Goal: Task Accomplishment & Management: Use online tool/utility

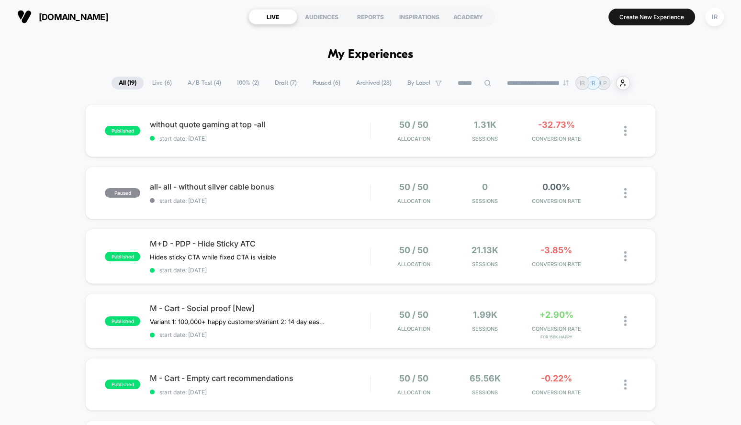
drag, startPoint x: 309, startPoint y: 139, endPoint x: 337, endPoint y: 93, distance: 53.9
click at [335, 124] on span "without quote gaming at top -all Click to edit experience details" at bounding box center [260, 125] width 220 height 10
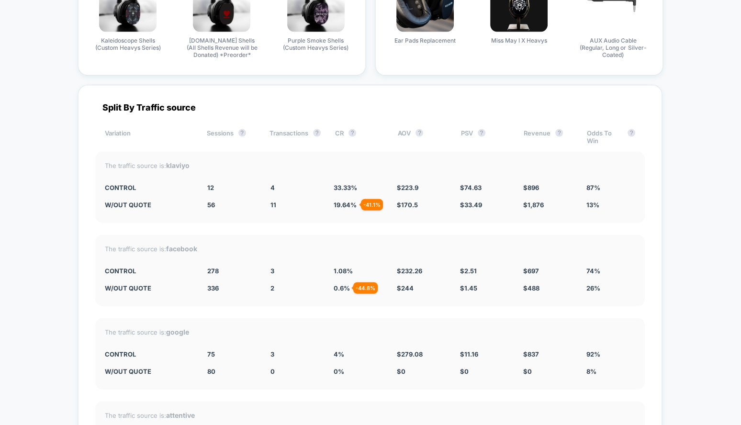
scroll to position [1915, 0]
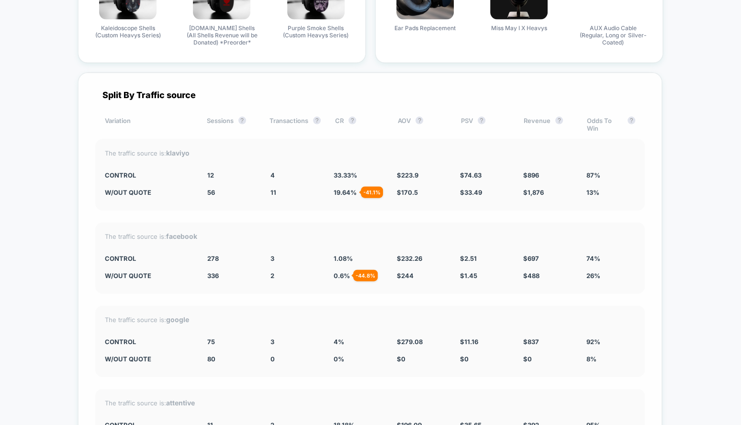
drag, startPoint x: 105, startPoint y: 166, endPoint x: 635, endPoint y: 282, distance: 542.5
click at [635, 282] on div "Split By Traffic source Variation Sessions ? Transactions ? CR ? AOV ? PSV ? Re…" at bounding box center [370, 309] width 584 height 473
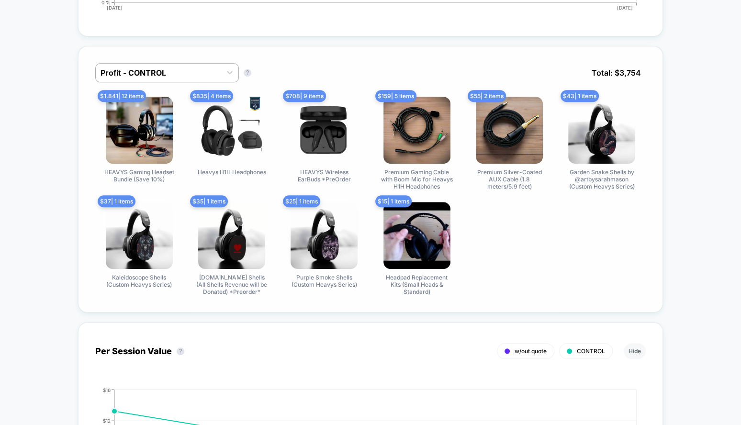
scroll to position [567, 0]
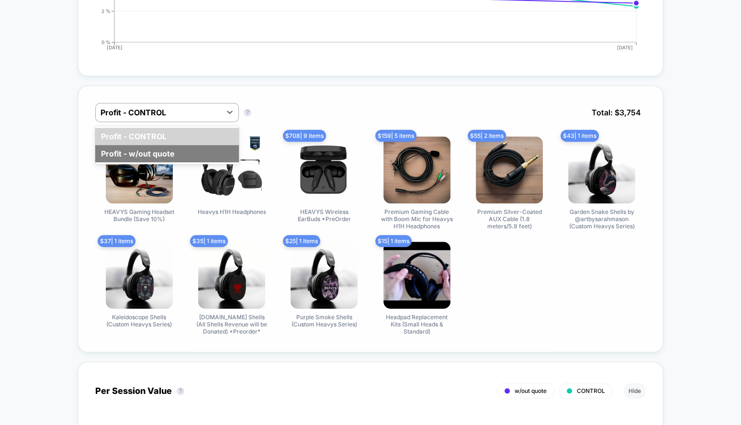
drag, startPoint x: 165, startPoint y: 116, endPoint x: 157, endPoint y: 152, distance: 36.3
click at [157, 122] on div "option Profit - w/out quote focused, 2 of 2. 2 results available. Use Up and Do…" at bounding box center [167, 112] width 144 height 19
click at [157, 152] on div "Profit - w/out quote" at bounding box center [167, 153] width 144 height 17
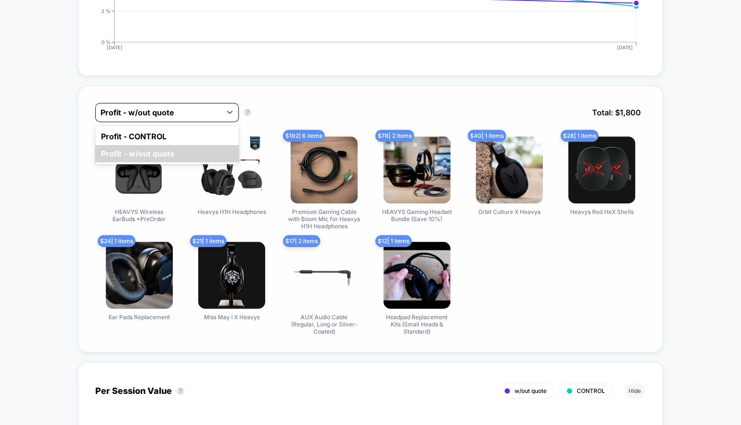
click at [174, 109] on div at bounding box center [159, 112] width 116 height 11
click at [167, 129] on div "Profit - CONTROL" at bounding box center [167, 136] width 144 height 17
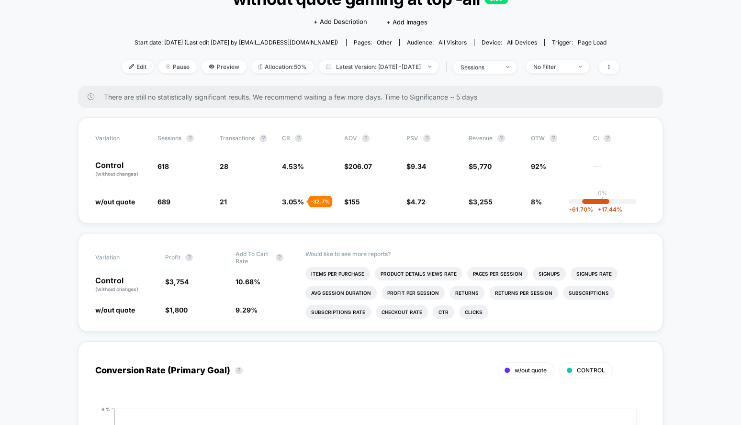
scroll to position [6, 0]
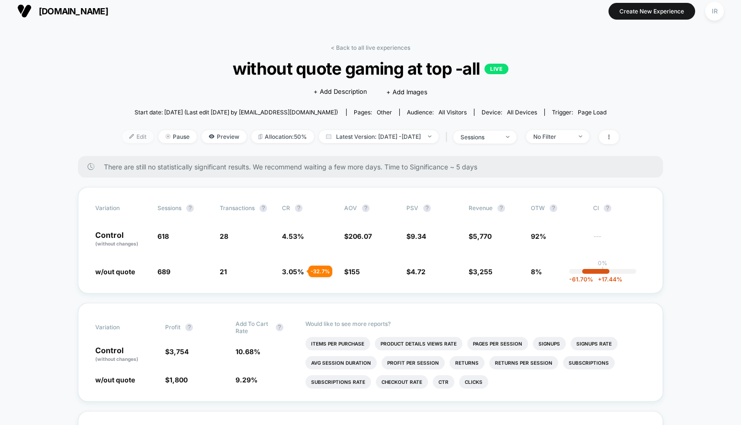
click at [125, 136] on span "Edit" at bounding box center [138, 136] width 32 height 13
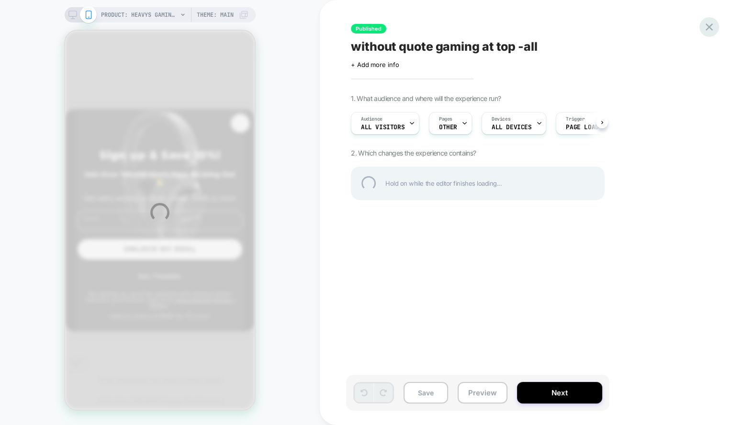
click at [707, 33] on div at bounding box center [709, 27] width 20 height 20
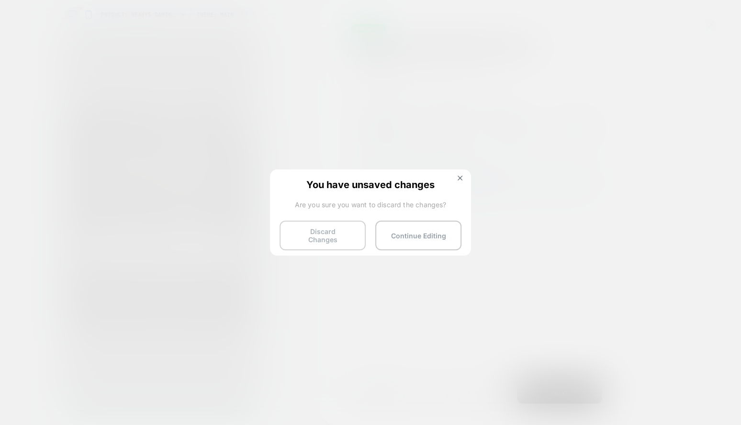
click at [350, 234] on button "Discard Changes" at bounding box center [323, 236] width 86 height 30
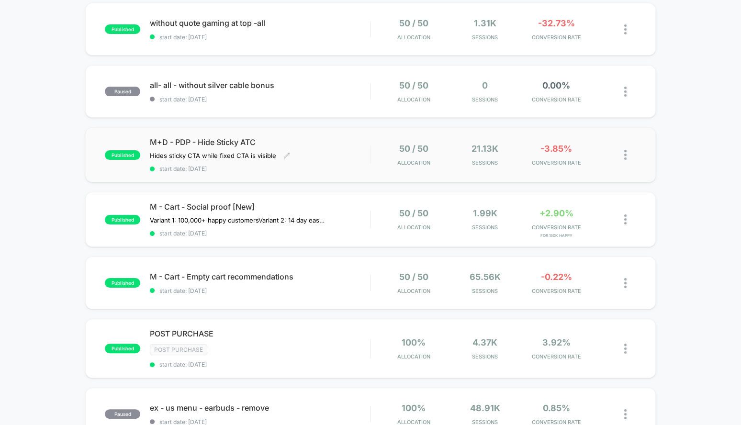
scroll to position [150, 0]
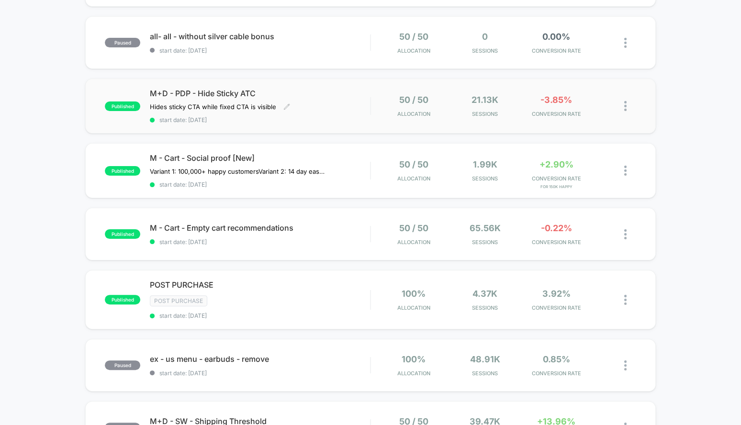
click at [366, 116] on span "start date: [DATE]" at bounding box center [260, 119] width 220 height 7
